Goal: Task Accomplishment & Management: Use online tool/utility

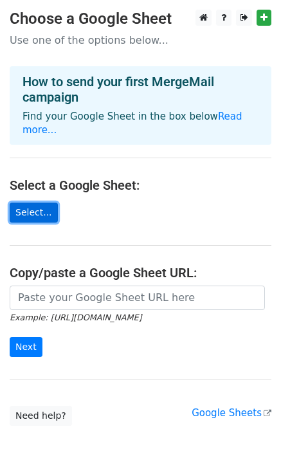
click at [39, 203] on link "Select..." at bounding box center [34, 213] width 48 height 20
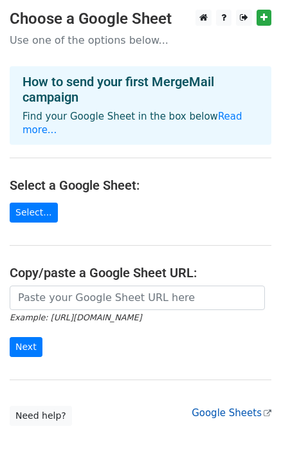
click at [226, 407] on link "Google Sheets" at bounding box center [232, 413] width 80 height 12
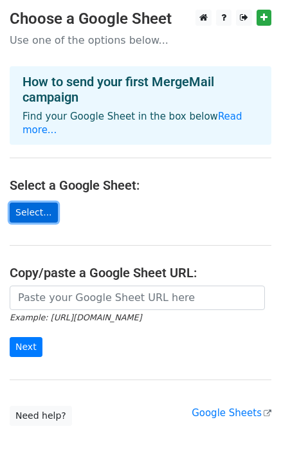
click at [36, 203] on link "Select..." at bounding box center [34, 213] width 48 height 20
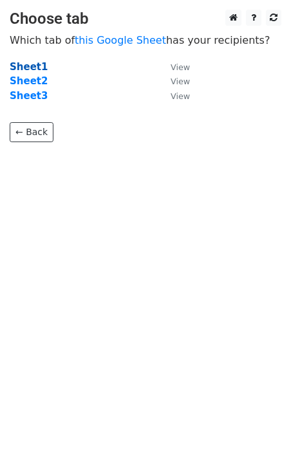
click at [24, 69] on strong "Sheet1" at bounding box center [29, 67] width 38 height 12
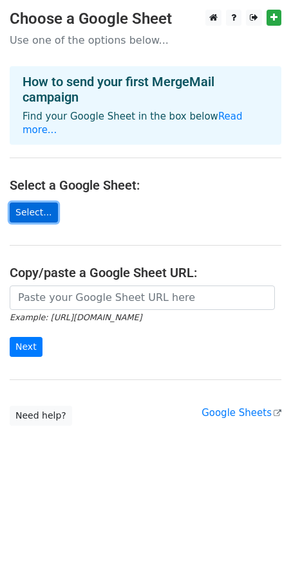
click at [34, 203] on link "Select..." at bounding box center [34, 213] width 48 height 20
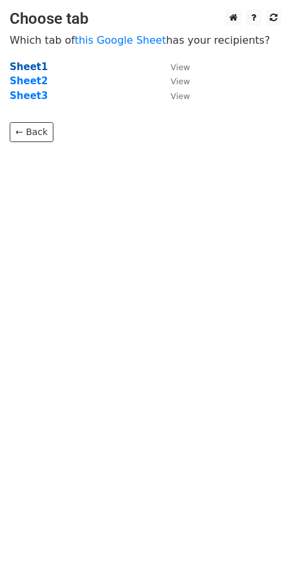
click at [26, 68] on strong "Sheet1" at bounding box center [29, 67] width 38 height 12
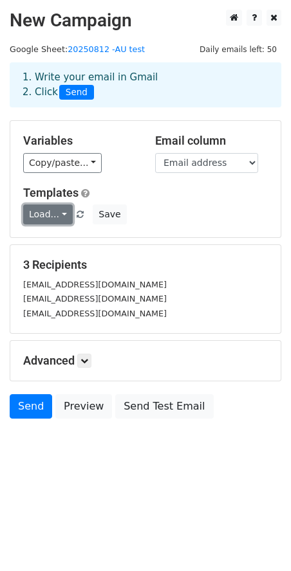
click at [62, 207] on link "Load..." at bounding box center [48, 215] width 50 height 20
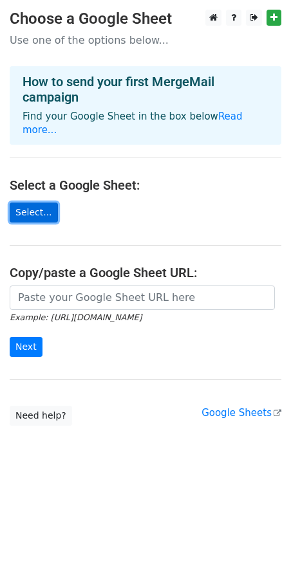
click at [35, 203] on link "Select..." at bounding box center [34, 213] width 48 height 20
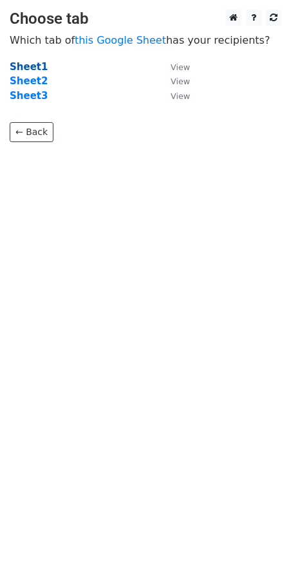
click at [30, 68] on strong "Sheet1" at bounding box center [29, 67] width 38 height 12
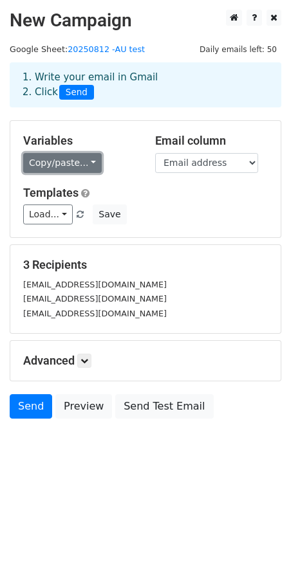
click at [75, 161] on link "Copy/paste..." at bounding box center [62, 163] width 78 height 20
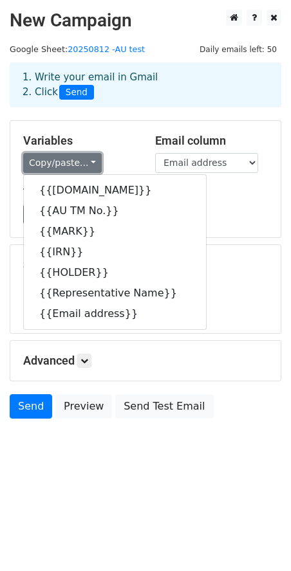
click at [75, 161] on link "Copy/paste..." at bounding box center [62, 163] width 78 height 20
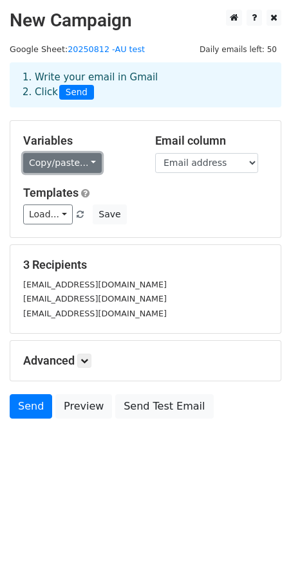
click at [85, 160] on link "Copy/paste..." at bounding box center [62, 163] width 78 height 20
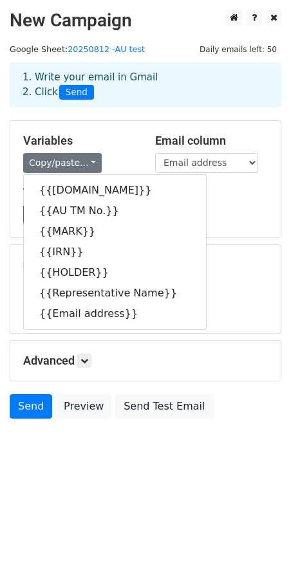
click at [123, 149] on div "Variables Copy/paste... {{S.No}} {{AU TM No.}} {{MARK}} {{IRN}} {{HOLDER}} {{Re…" at bounding box center [80, 153] width 132 height 39
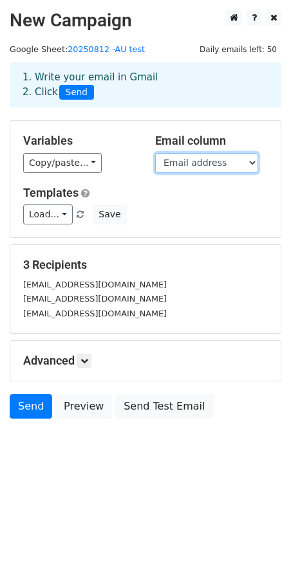
click at [209, 163] on select "S.No AU TM No. MARK IRN HOLDER Representative Name Email address" at bounding box center [206, 163] width 103 height 20
click at [208, 163] on select "S.No AU TM No. MARK IRN HOLDER Representative Name Email address" at bounding box center [206, 163] width 103 height 20
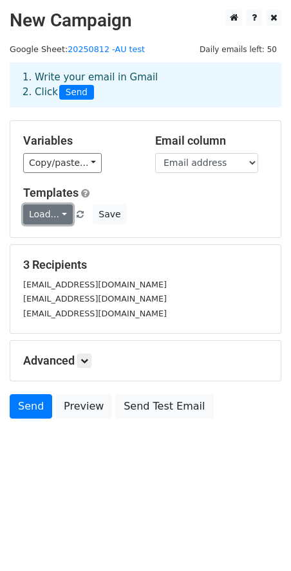
click at [59, 217] on link "Load..." at bounding box center [48, 215] width 50 height 20
click at [131, 206] on div "Load... No templates saved Save" at bounding box center [146, 215] width 264 height 20
click at [80, 358] on link at bounding box center [84, 361] width 14 height 14
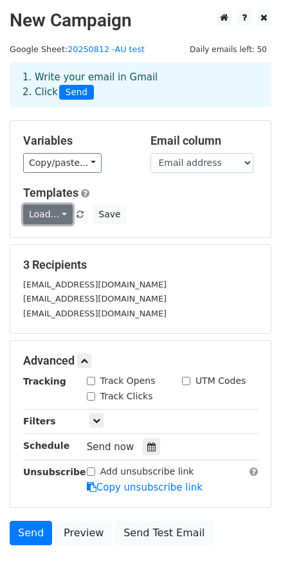
click at [61, 217] on link "Load..." at bounding box center [48, 215] width 50 height 20
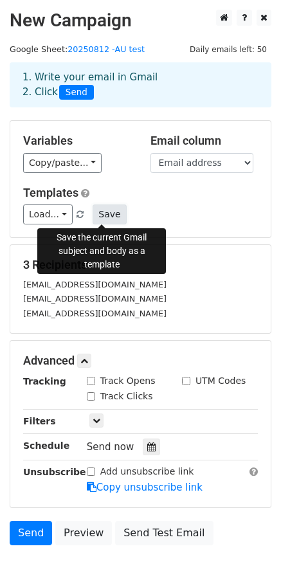
click at [101, 215] on button "Save" at bounding box center [109, 215] width 33 height 20
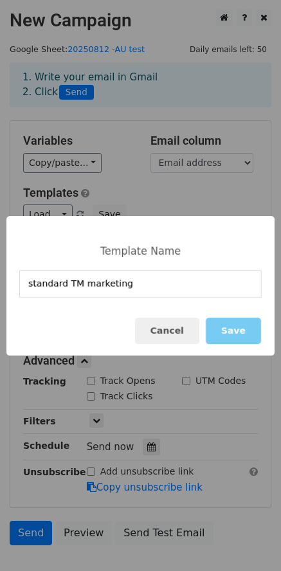
type input "standard TM marketing"
click at [240, 332] on button "Save" at bounding box center [233, 331] width 55 height 26
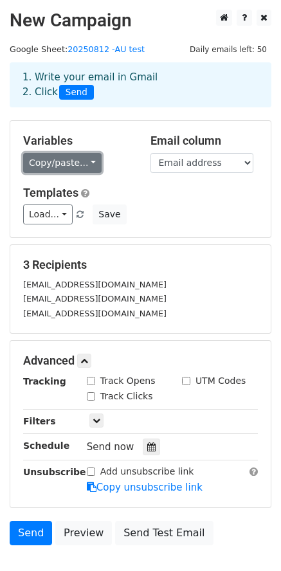
click at [71, 162] on link "Copy/paste..." at bounding box center [62, 163] width 78 height 20
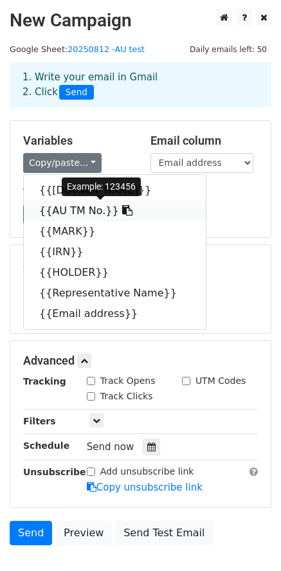
click at [71, 208] on link "{{AU TM No.}}" at bounding box center [115, 211] width 182 height 21
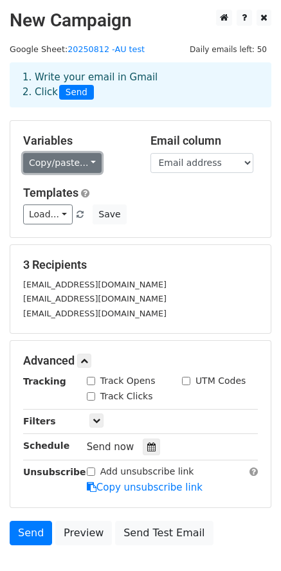
click at [33, 163] on link "Copy/paste..." at bounding box center [62, 163] width 78 height 20
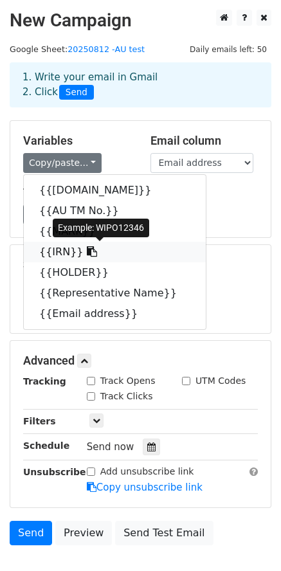
click at [51, 250] on link "{{IRN}}" at bounding box center [115, 252] width 182 height 21
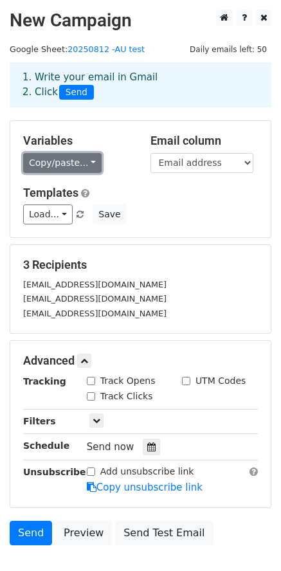
click at [39, 170] on link "Copy/paste..." at bounding box center [62, 163] width 78 height 20
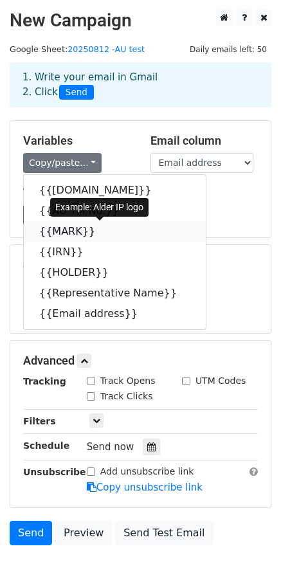
click at [53, 229] on link "{{MARK}}" at bounding box center [115, 231] width 182 height 21
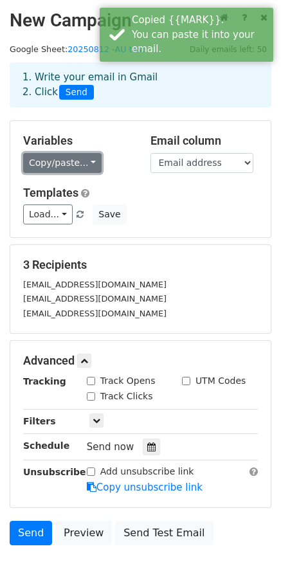
click at [48, 163] on link "Copy/paste..." at bounding box center [62, 163] width 78 height 20
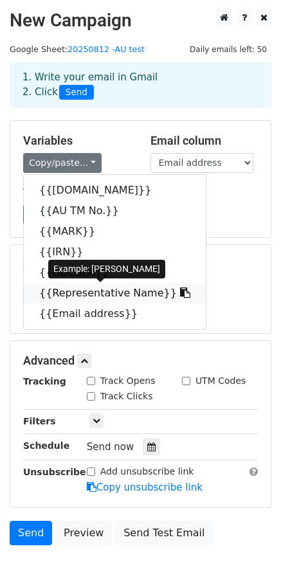
click at [75, 292] on link "{{Representative Name}}" at bounding box center [115, 293] width 182 height 21
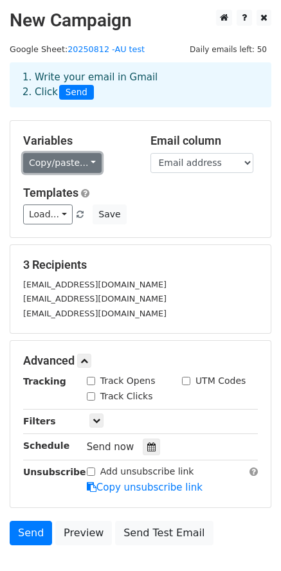
click at [55, 167] on link "Copy/paste..." at bounding box center [62, 163] width 78 height 20
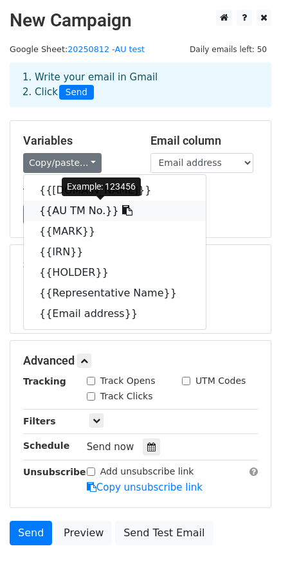
click at [66, 212] on link "{{AU TM No.}}" at bounding box center [115, 211] width 182 height 21
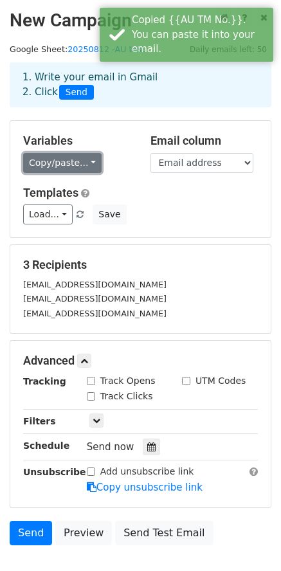
click at [55, 167] on link "Copy/paste..." at bounding box center [62, 163] width 78 height 20
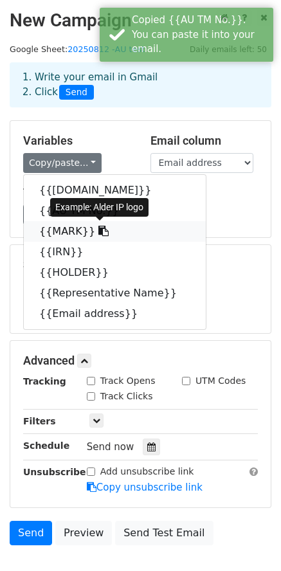
click at [64, 230] on link "{{MARK}}" at bounding box center [115, 231] width 182 height 21
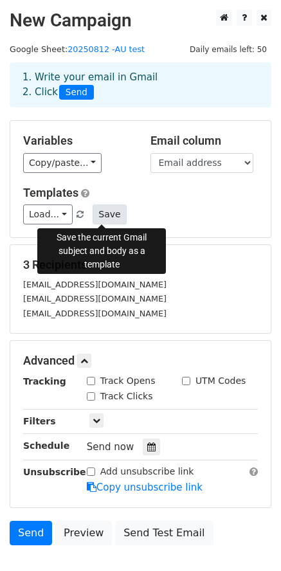
click at [95, 213] on button "Save" at bounding box center [109, 215] width 33 height 20
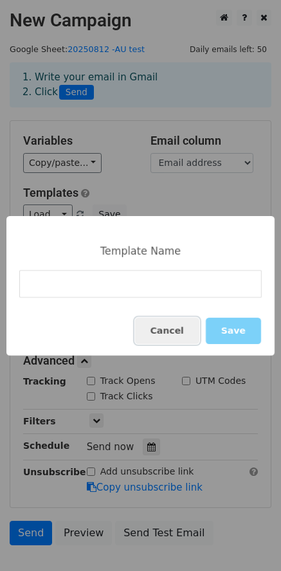
click at [183, 332] on button "Cancel" at bounding box center [167, 331] width 64 height 26
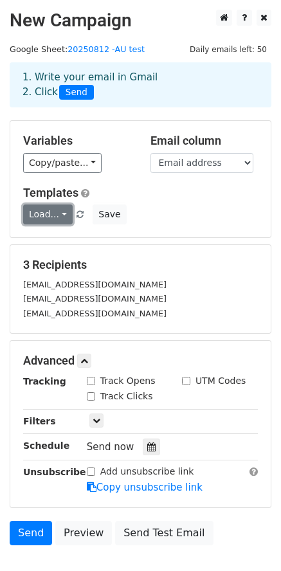
click at [60, 215] on link "Load..." at bounding box center [48, 215] width 50 height 20
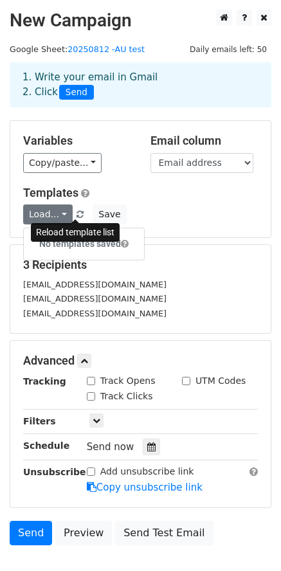
click at [77, 214] on span at bounding box center [80, 215] width 7 height 8
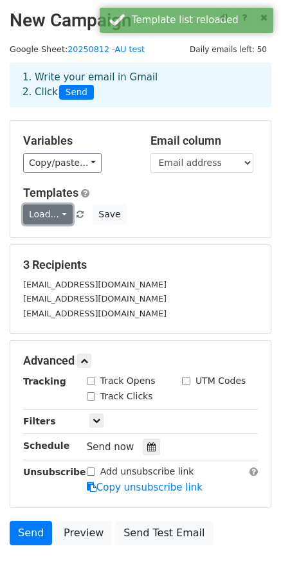
click at [63, 216] on link "Load..." at bounding box center [48, 215] width 50 height 20
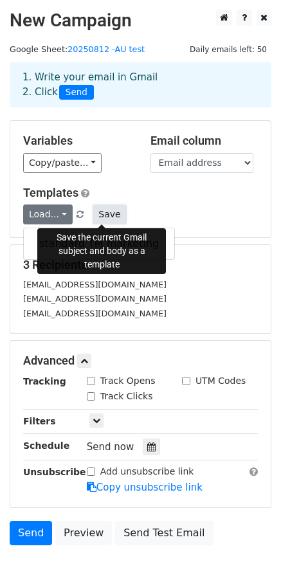
click at [100, 215] on button "Save" at bounding box center [109, 215] width 33 height 20
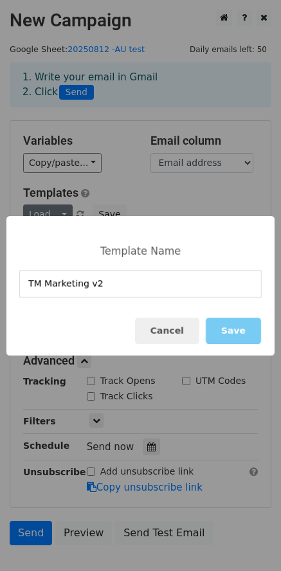
type input "TM Marketing v2"
click at [251, 336] on button "Save" at bounding box center [233, 331] width 55 height 26
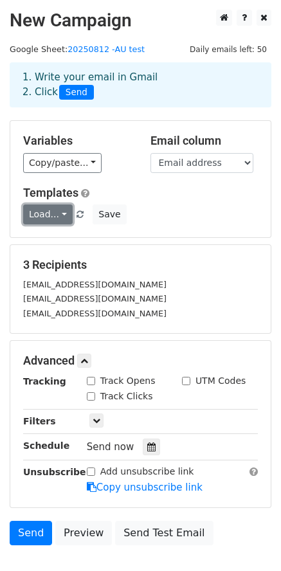
click at [55, 214] on link "Load..." at bounding box center [48, 215] width 50 height 20
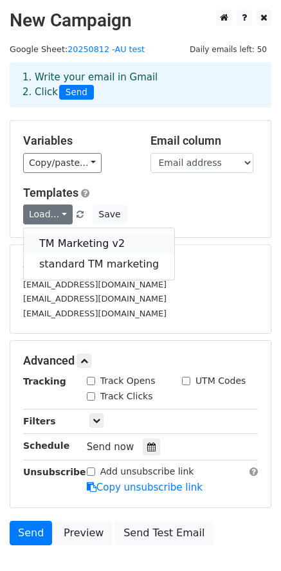
click at [71, 242] on link "TM Marketing v2" at bounding box center [99, 243] width 150 height 21
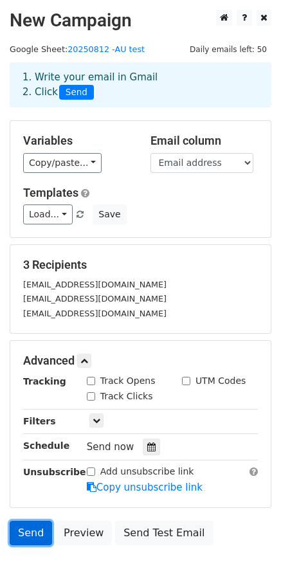
click at [26, 531] on link "Send" at bounding box center [31, 533] width 42 height 24
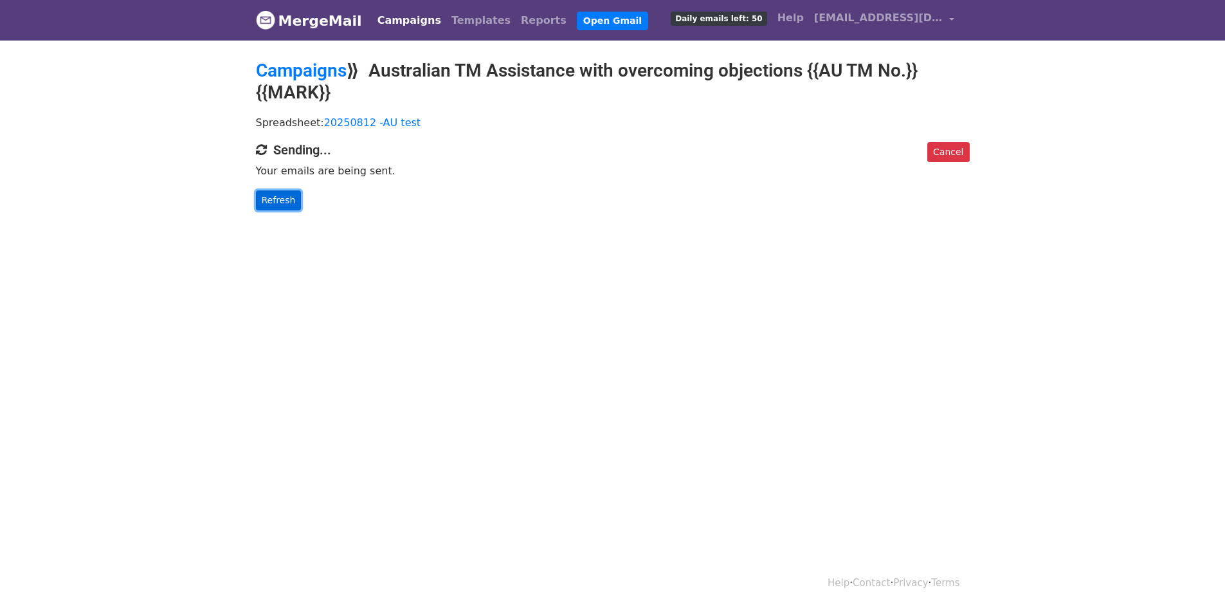
click at [287, 204] on link "Refresh" at bounding box center [279, 200] width 46 height 20
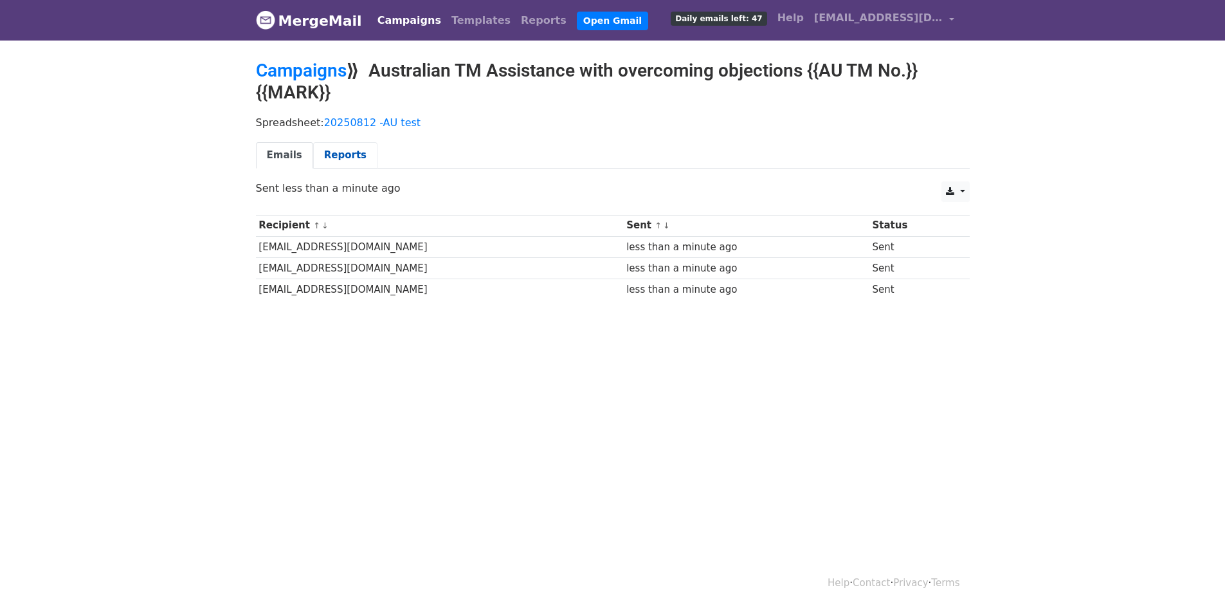
click at [339, 153] on link "Reports" at bounding box center [345, 155] width 64 height 26
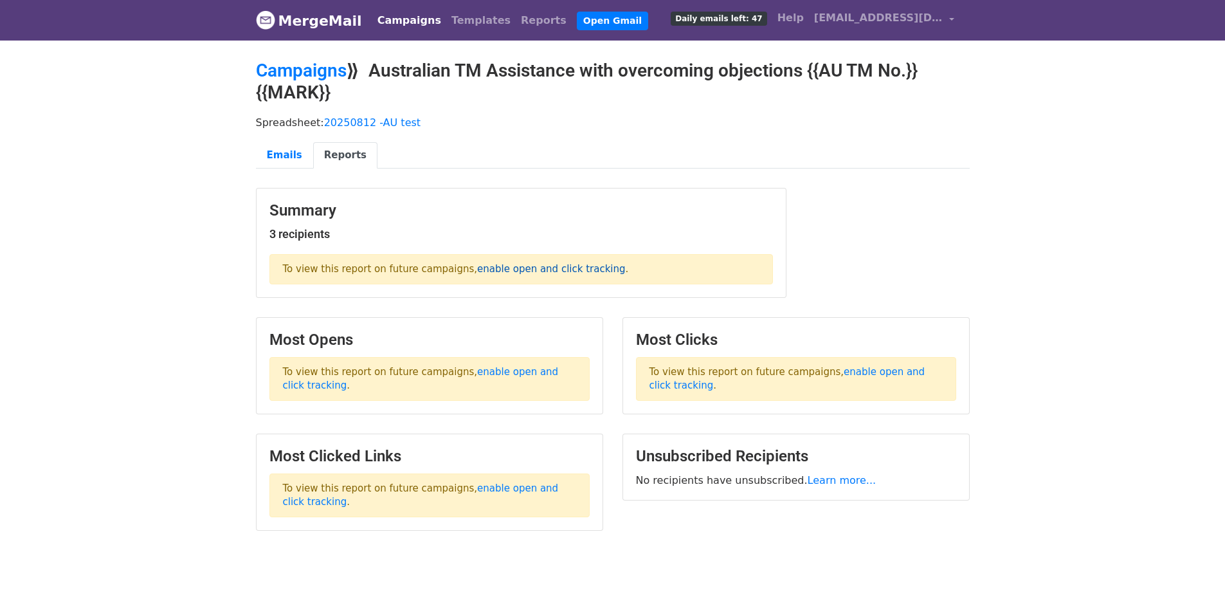
click at [507, 267] on link "enable open and click tracking" at bounding box center [551, 269] width 148 height 12
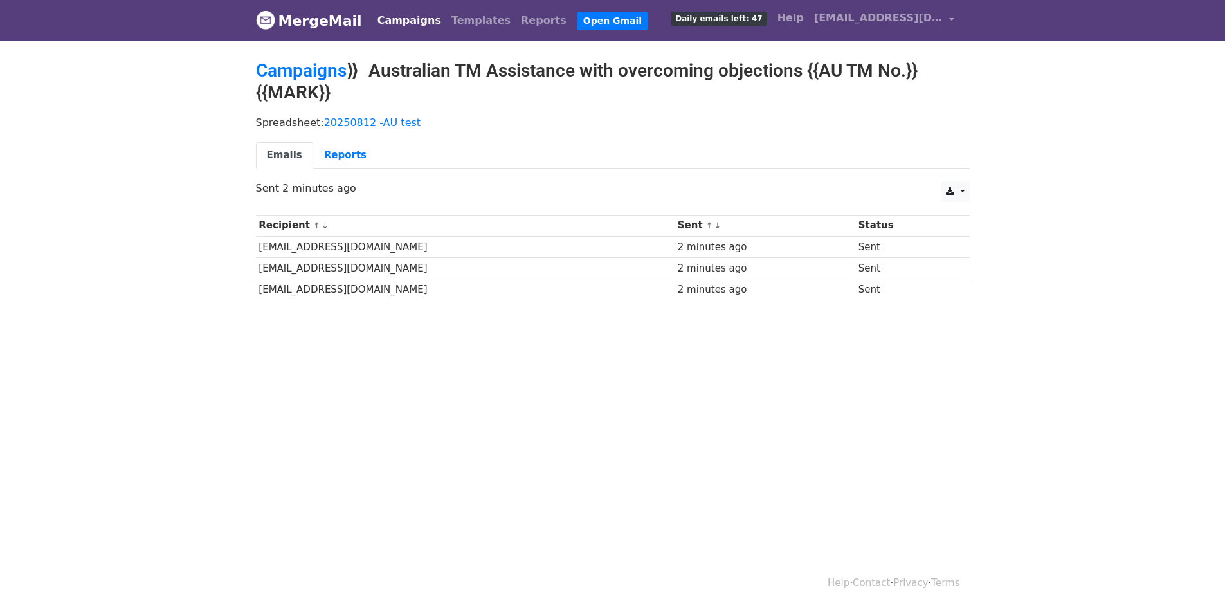
click at [720, 18] on span "Daily emails left: 47" at bounding box center [719, 19] width 96 height 14
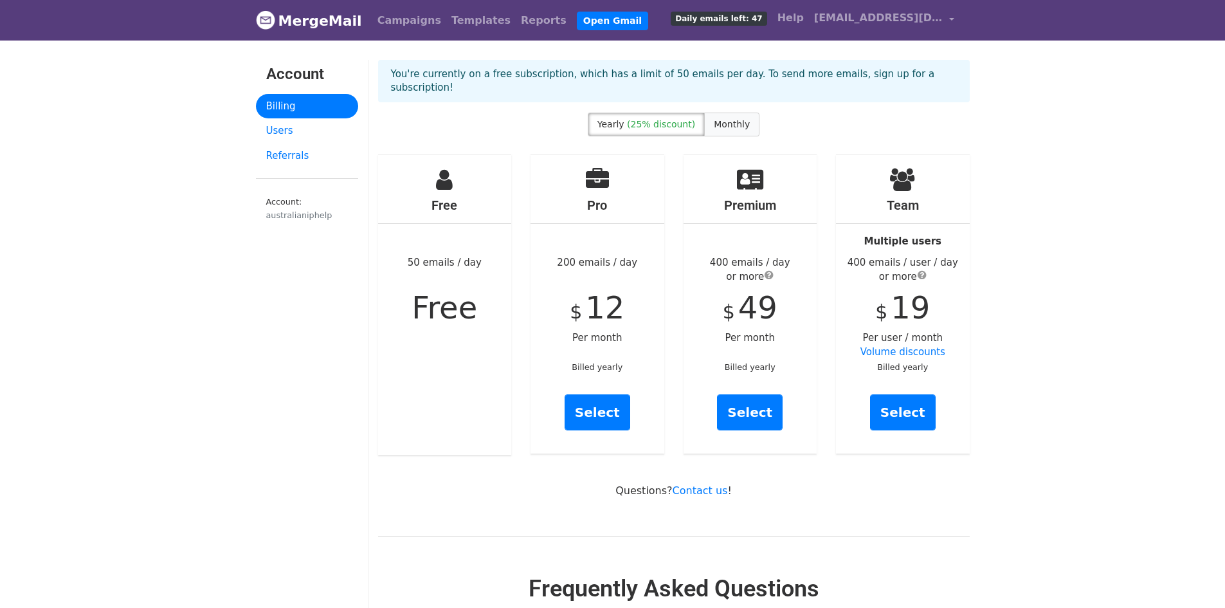
click at [720, 119] on span "Monthly" at bounding box center [732, 124] width 36 height 10
click at [679, 119] on span "(25% discount)" at bounding box center [661, 124] width 68 height 10
click at [716, 119] on span "Monthly" at bounding box center [732, 124] width 36 height 10
click at [678, 119] on span "(25% discount)" at bounding box center [661, 124] width 68 height 10
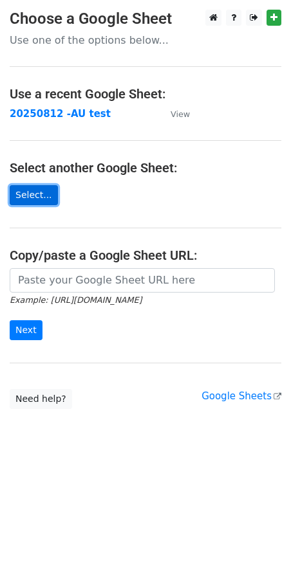
click at [40, 193] on link "Select..." at bounding box center [34, 195] width 48 height 20
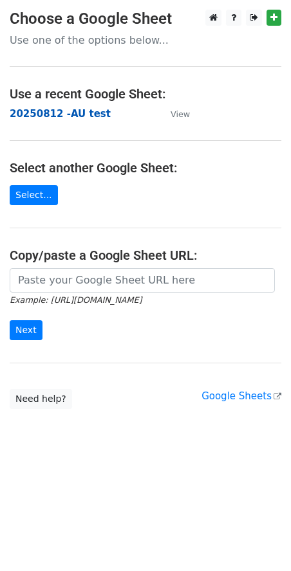
click at [81, 116] on strong "20250812 -AU test" at bounding box center [60, 114] width 101 height 12
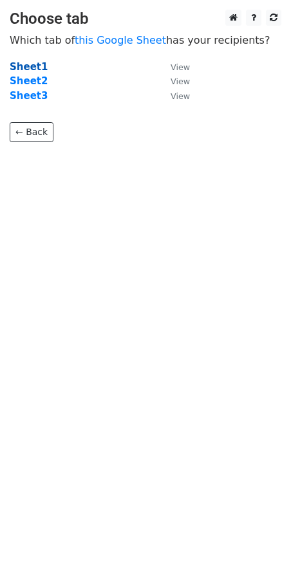
click at [27, 67] on strong "Sheet1" at bounding box center [29, 67] width 38 height 12
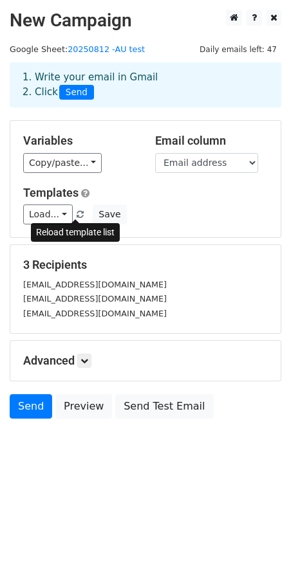
click at [77, 215] on span at bounding box center [80, 215] width 7 height 8
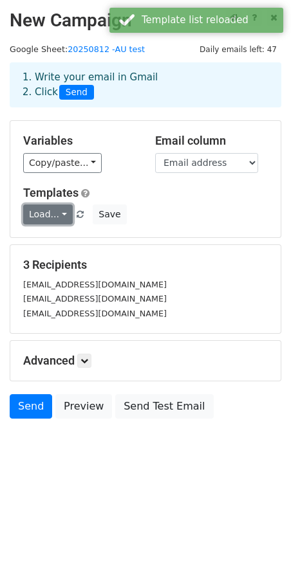
click at [62, 214] on link "Load..." at bounding box center [48, 215] width 50 height 20
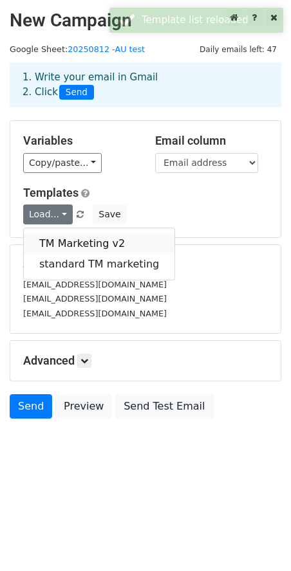
click at [71, 242] on link "TM Marketing v2" at bounding box center [99, 243] width 150 height 21
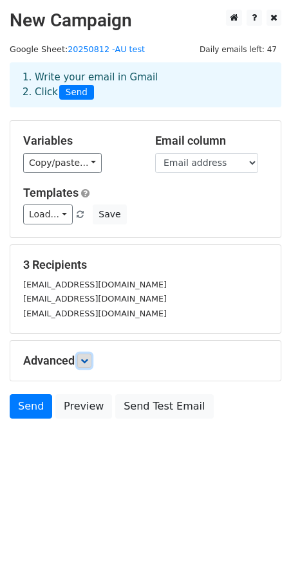
click at [86, 361] on icon at bounding box center [84, 361] width 8 height 8
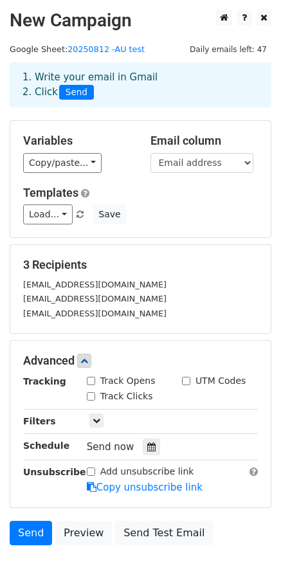
click at [95, 390] on div "Track Clicks" at bounding box center [120, 397] width 66 height 14
click at [95, 381] on input "Track Opens" at bounding box center [91, 381] width 8 height 8
checkbox input "true"
click at [93, 397] on input "Track Clicks" at bounding box center [91, 396] width 8 height 8
checkbox input "true"
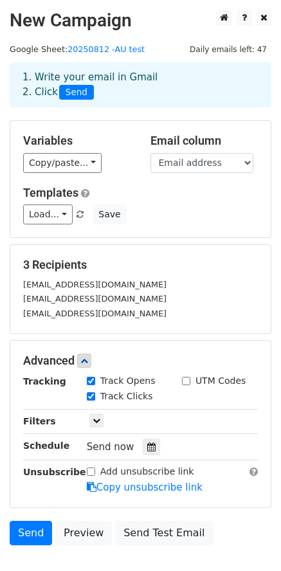
click at [187, 380] on input "UTM Codes" at bounding box center [186, 381] width 8 height 8
click at [192, 382] on div "UTM Codes" at bounding box center [214, 381] width 64 height 14
click at [188, 382] on input "UTM Codes" at bounding box center [186, 381] width 8 height 8
checkbox input "false"
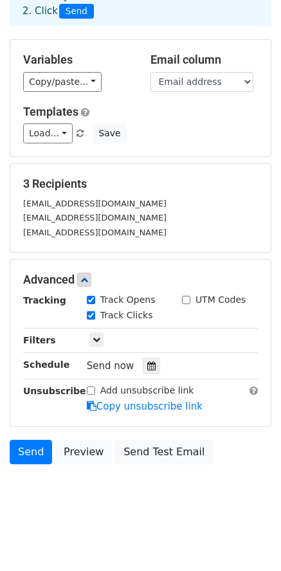
scroll to position [83, 0]
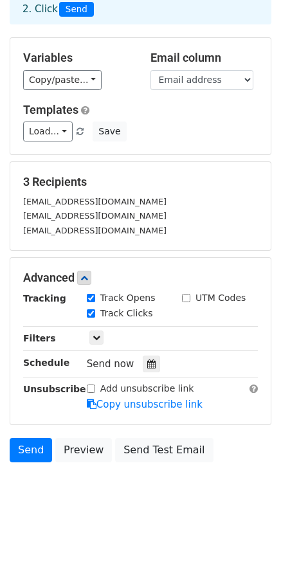
click at [95, 390] on div "Add unsubscribe link" at bounding box center [140, 389] width 107 height 14
click at [96, 388] on div "Add unsubscribe link" at bounding box center [140, 389] width 107 height 14
click at [95, 388] on input "Add unsubscribe link" at bounding box center [91, 389] width 8 height 8
checkbox input "true"
click at [147, 366] on icon at bounding box center [151, 363] width 8 height 9
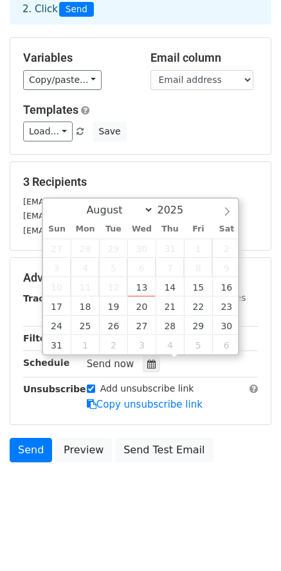
click at [219, 392] on div "Add unsubscribe link Copy unsubscribe link" at bounding box center [172, 397] width 190 height 30
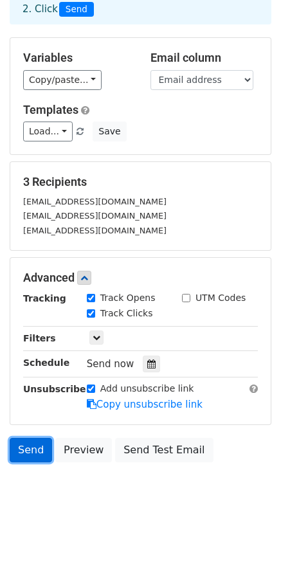
click at [37, 451] on link "Send" at bounding box center [31, 450] width 42 height 24
